Goal: Find specific page/section: Find specific page/section

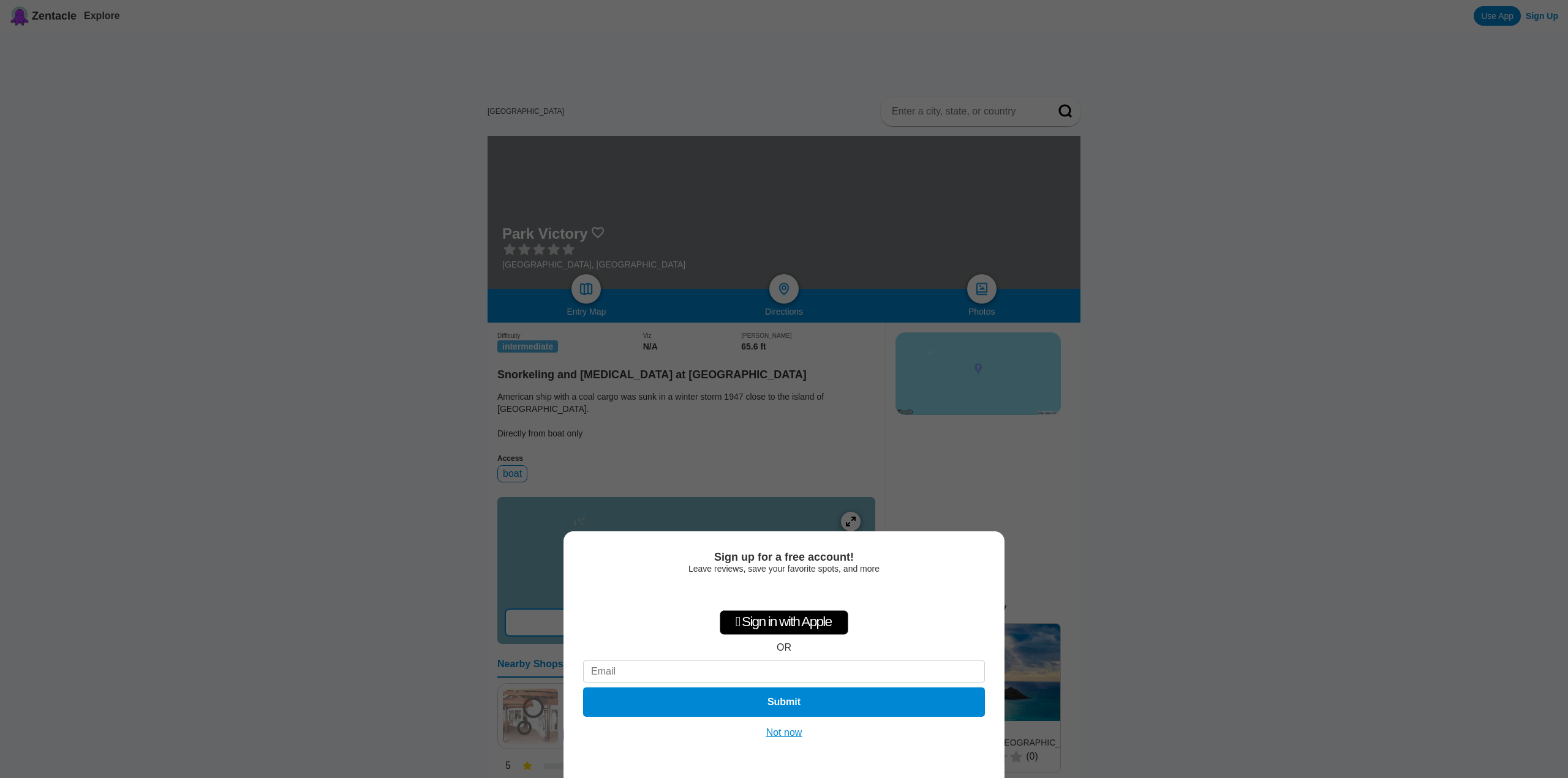
click at [782, 734] on button "Not now" at bounding box center [784, 734] width 44 height 13
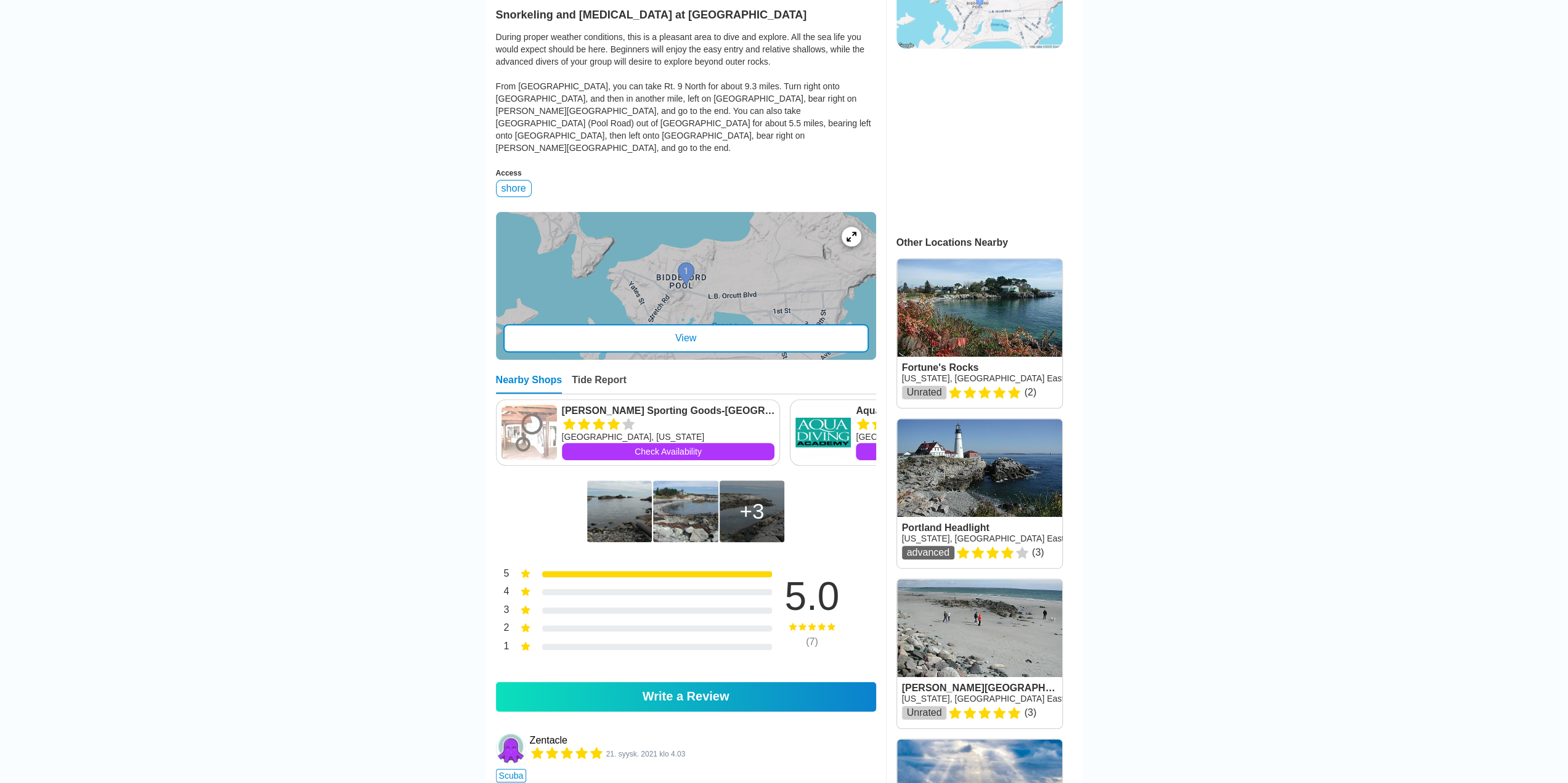
scroll to position [411, 0]
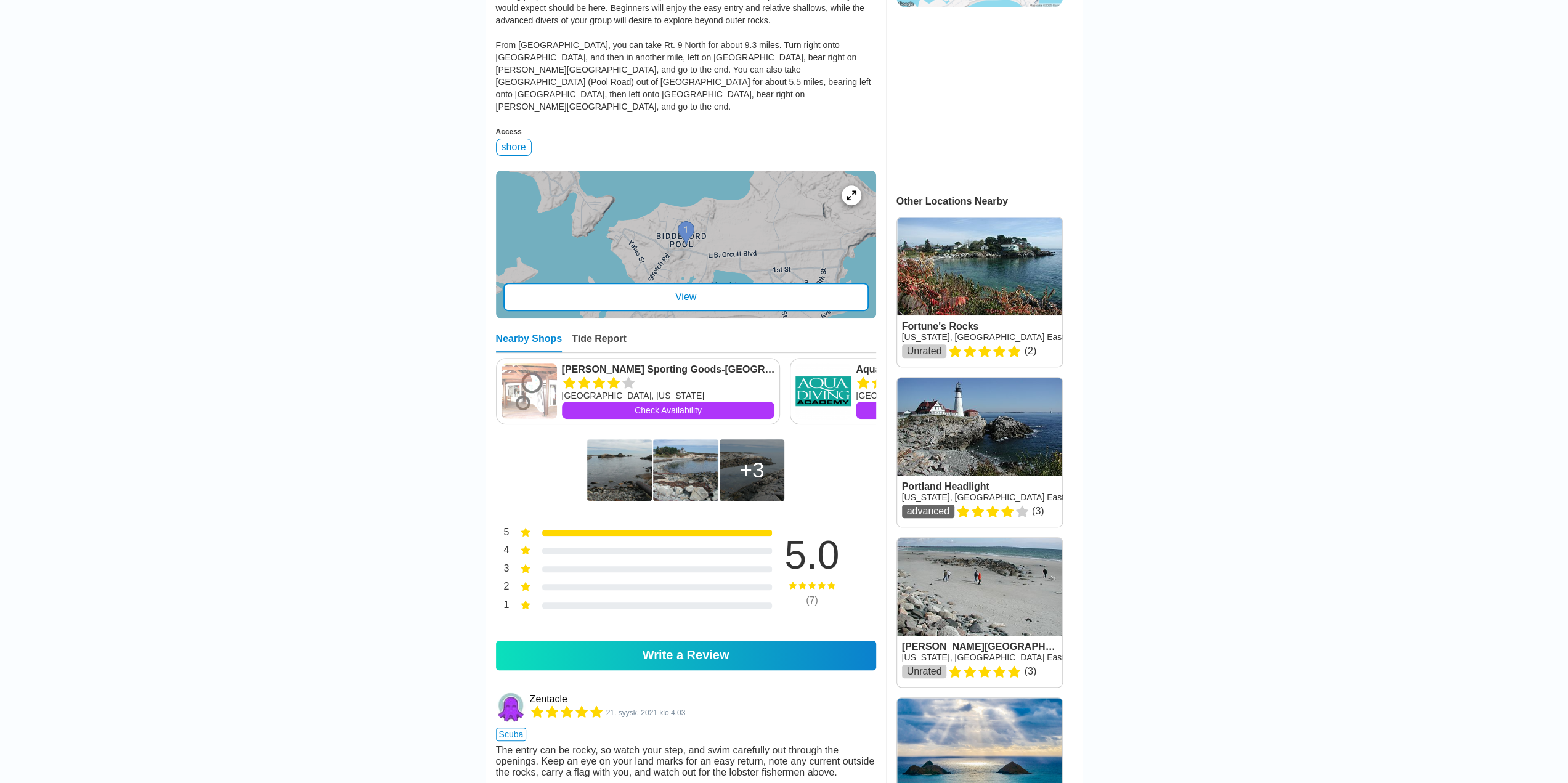
drag, startPoint x: 1233, startPoint y: 649, endPoint x: 358, endPoint y: 588, distance: 877.1
click at [358, 588] on main "United States › Maine › York County › Biddeford Biddeford Pool Maine, USA East …" at bounding box center [784, 725] width 1568 height 2208
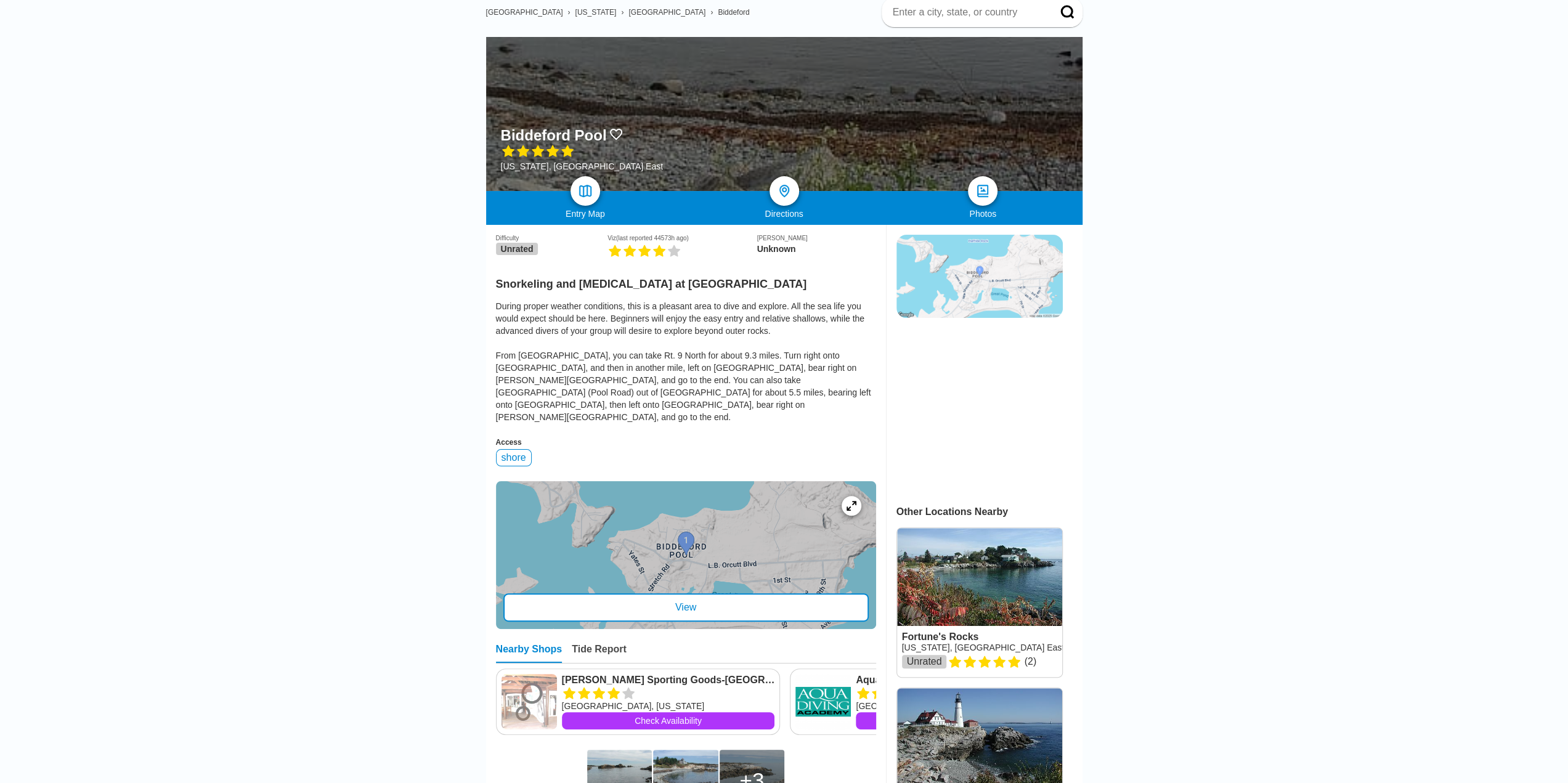
scroll to position [205, 0]
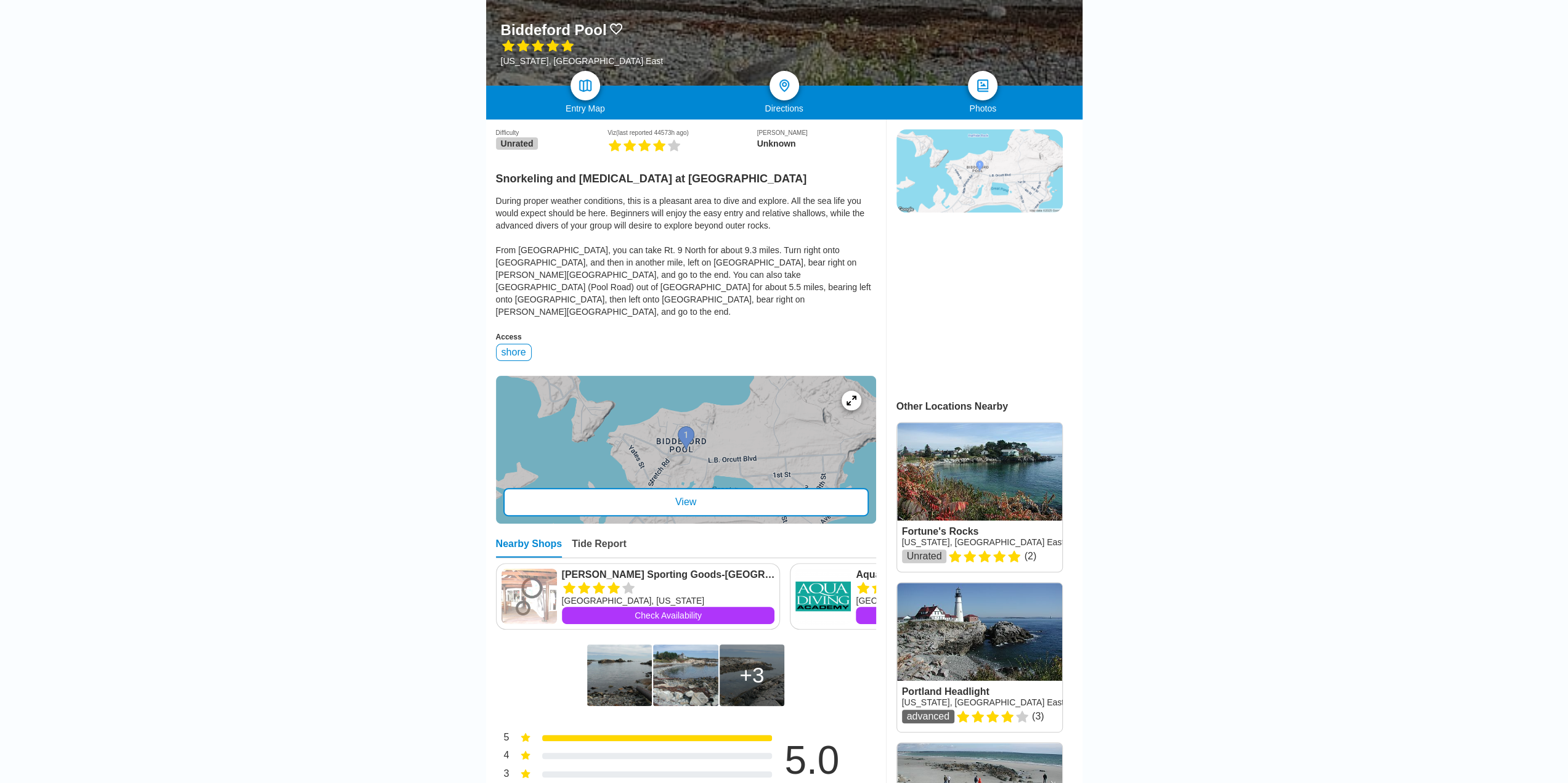
click at [721, 488] on div "View" at bounding box center [686, 502] width 365 height 28
click at [844, 389] on div at bounding box center [851, 401] width 24 height 24
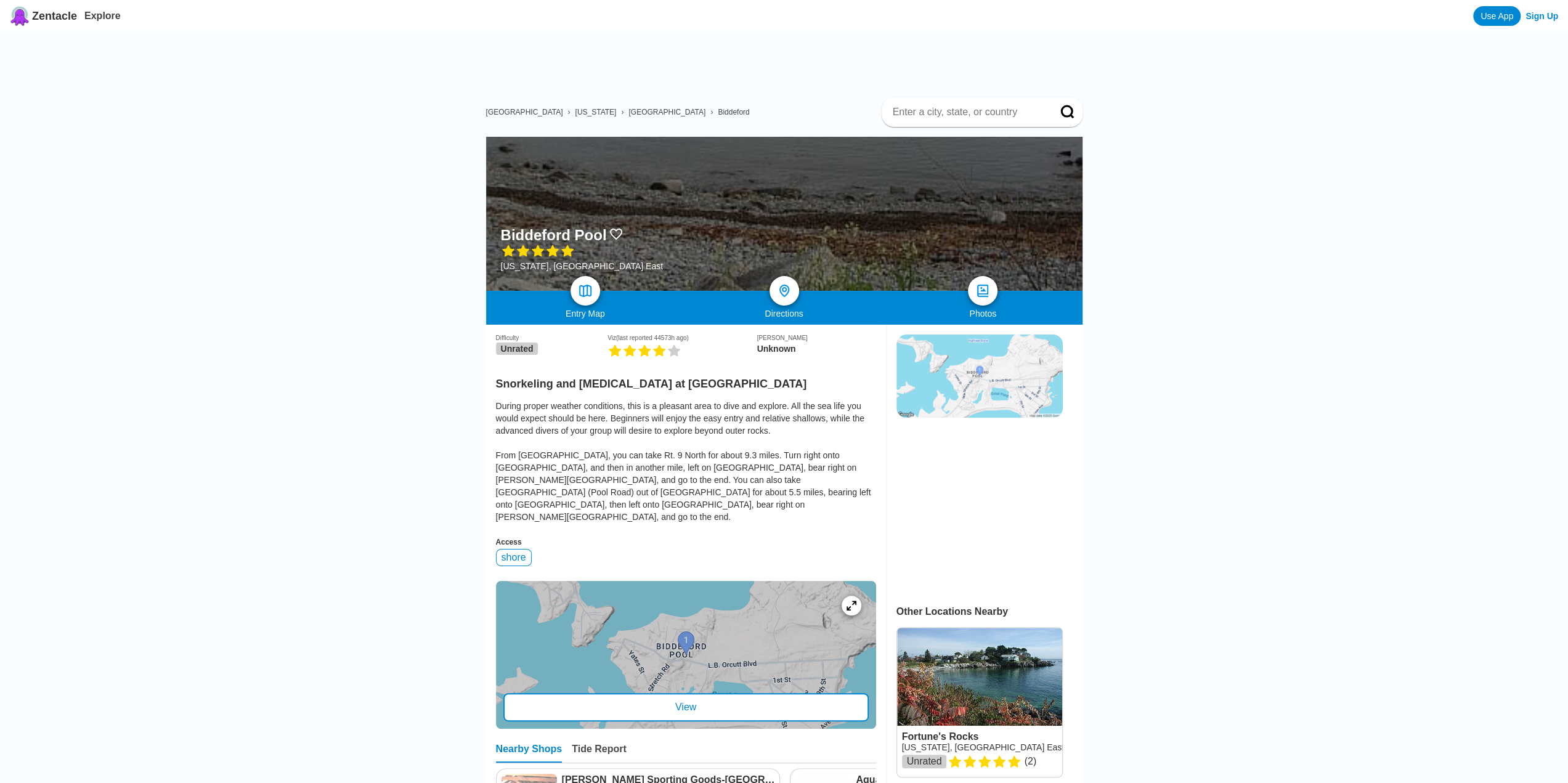
scroll to position [0, 0]
click at [582, 286] on img at bounding box center [585, 291] width 18 height 18
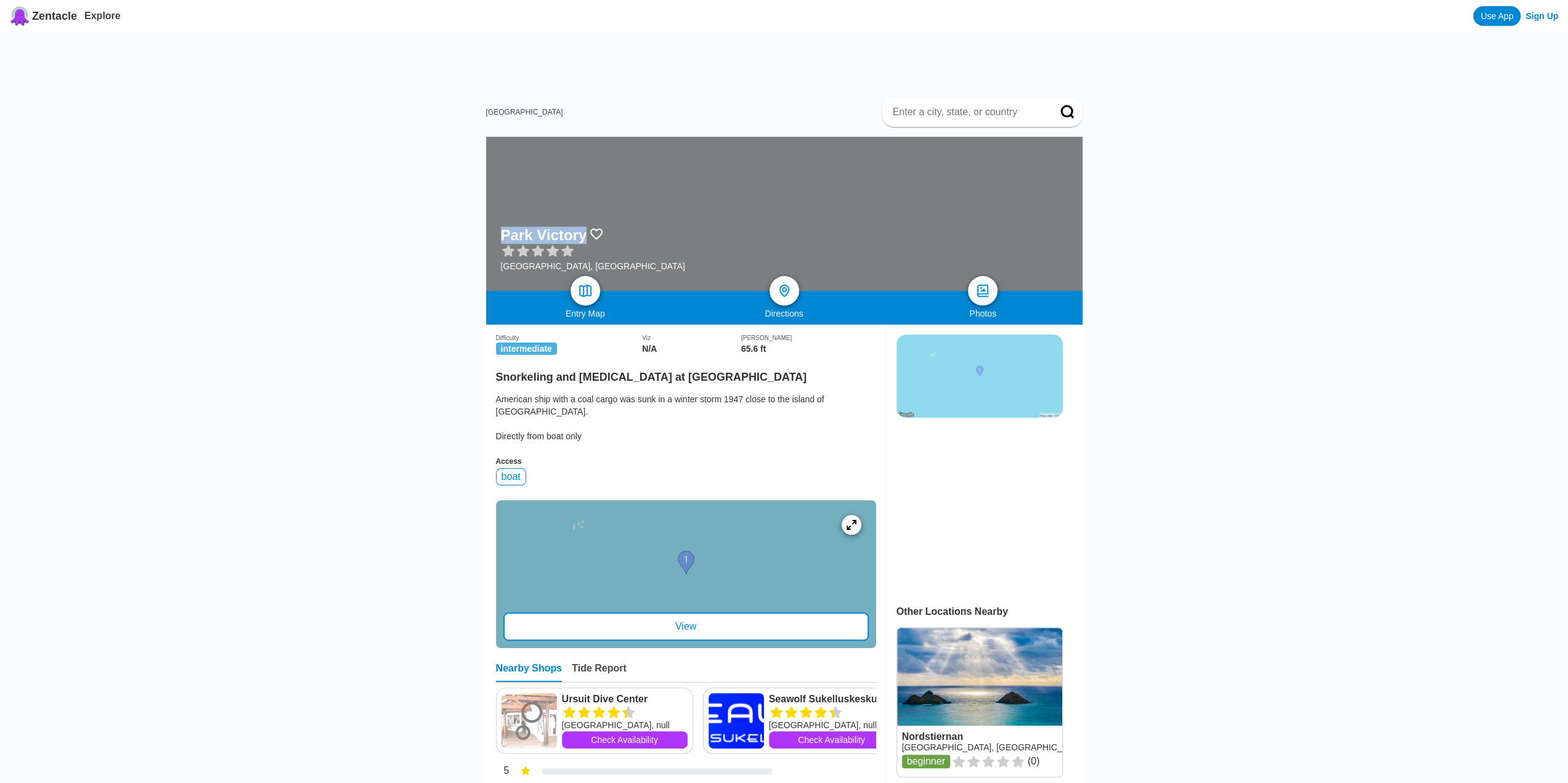
drag, startPoint x: 582, startPoint y: 234, endPoint x: 520, endPoint y: 238, distance: 62.1
click at [495, 235] on div "Park Victory [GEOGRAPHIC_DATA], [GEOGRAPHIC_DATA]" at bounding box center [784, 214] width 597 height 154
copy div "Park Victory"
